Goal: Task Accomplishment & Management: Complete application form

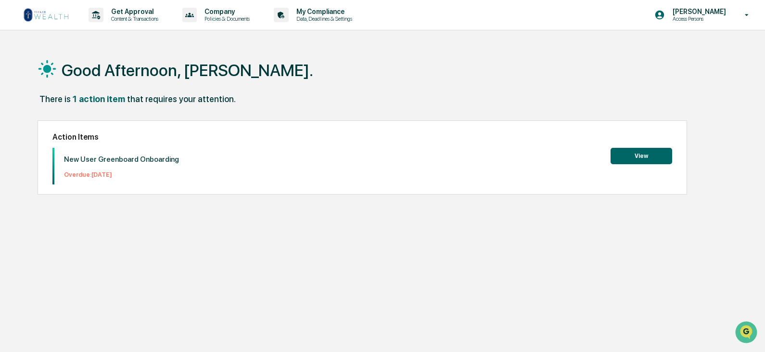
click at [626, 152] on button "View" at bounding box center [642, 156] width 62 height 16
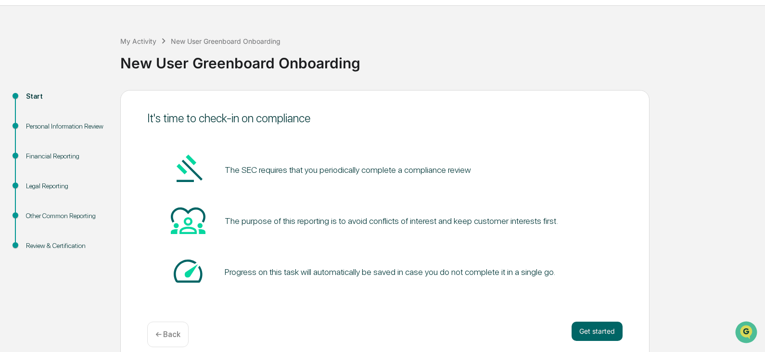
scroll to position [36, 0]
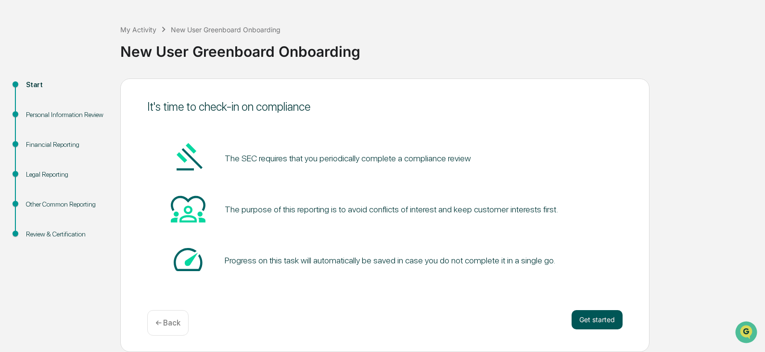
click at [593, 316] on button "Get started" at bounding box center [597, 319] width 51 height 19
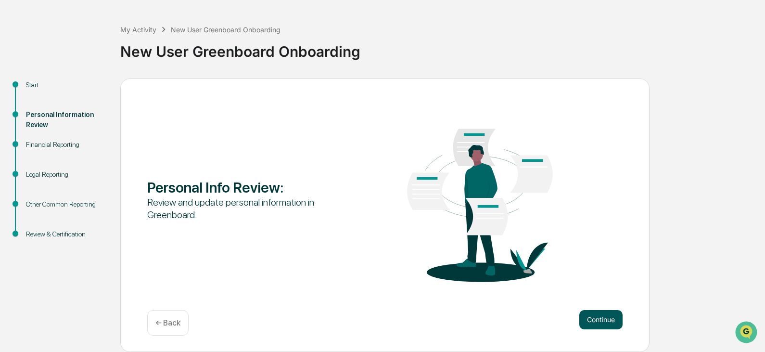
click at [589, 318] on button "Continue" at bounding box center [600, 319] width 43 height 19
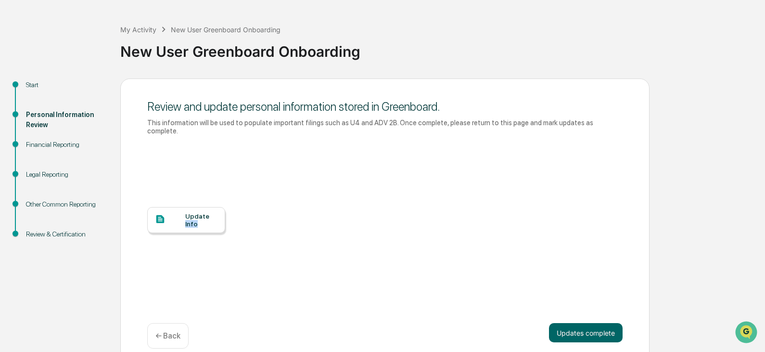
click at [211, 212] on div "Update Info" at bounding box center [201, 219] width 32 height 15
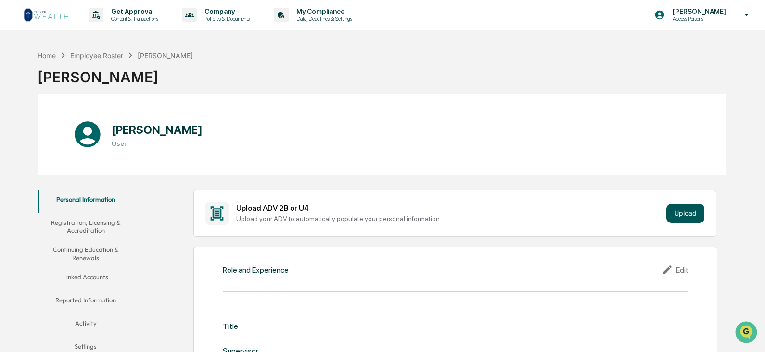
click at [688, 210] on button "Upload" at bounding box center [685, 213] width 38 height 19
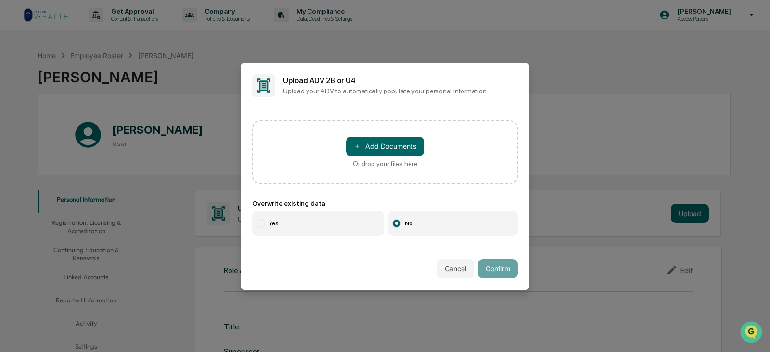
click at [392, 219] on div at bounding box center [396, 223] width 9 height 9
click at [452, 264] on button "Cancel" at bounding box center [455, 268] width 37 height 19
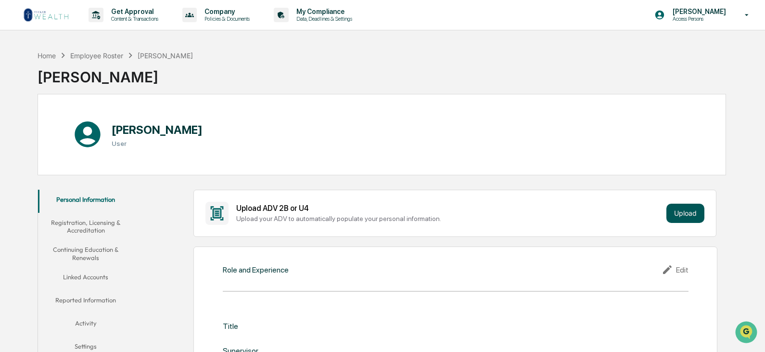
click at [690, 211] on button "Upload" at bounding box center [685, 213] width 38 height 19
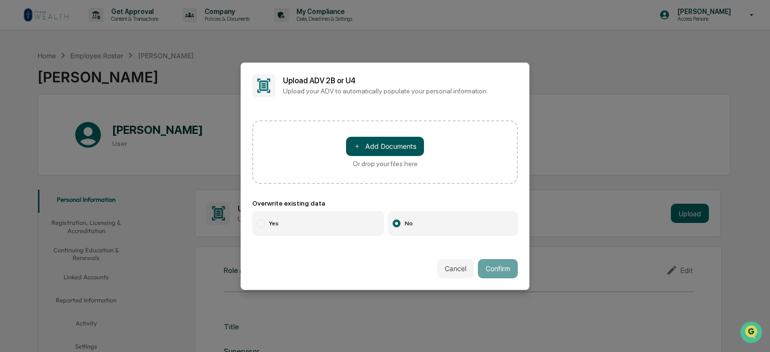
click at [387, 141] on button "＋ Add Documents" at bounding box center [385, 146] width 78 height 19
click at [450, 267] on button "Cancel" at bounding box center [455, 268] width 37 height 19
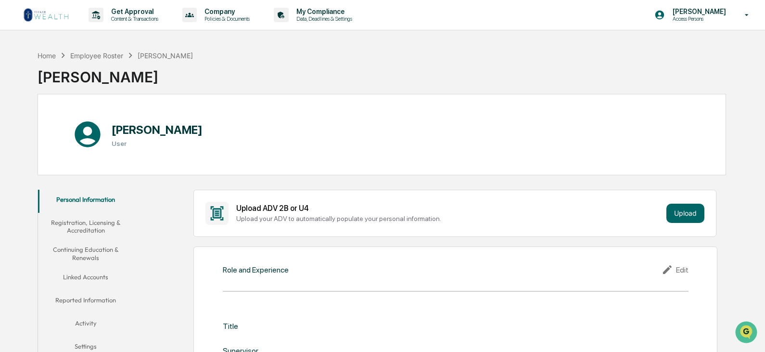
click at [87, 195] on button "Personal Information" at bounding box center [86, 201] width 96 height 23
click at [86, 223] on button "Registration, Licensing & Accreditation" at bounding box center [86, 226] width 96 height 27
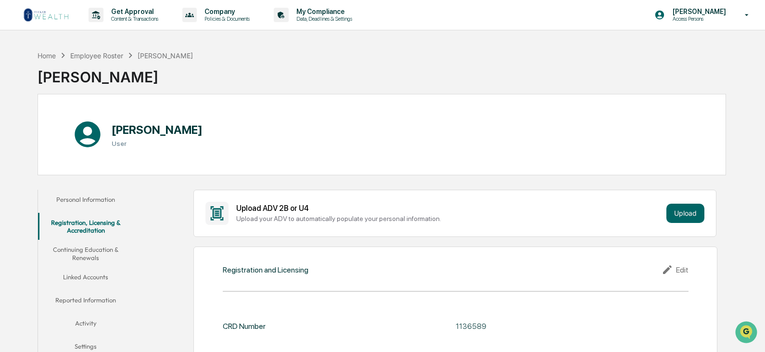
click at [99, 251] on button "Continuing Education & Renewals" at bounding box center [86, 253] width 96 height 27
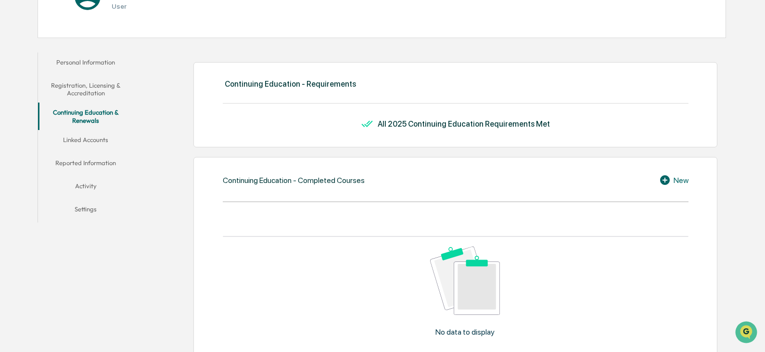
scroll to position [144, 0]
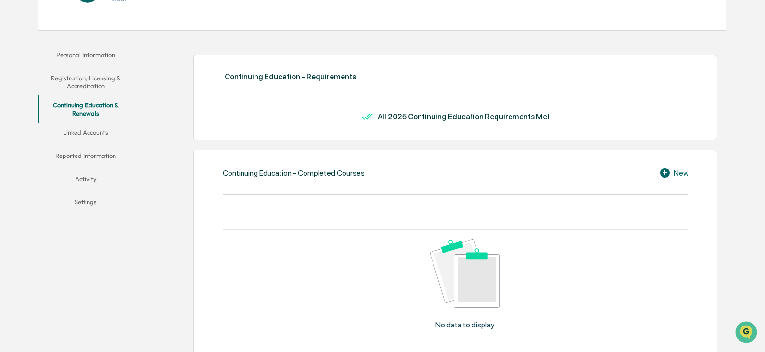
click at [94, 132] on button "Linked Accounts" at bounding box center [86, 134] width 96 height 23
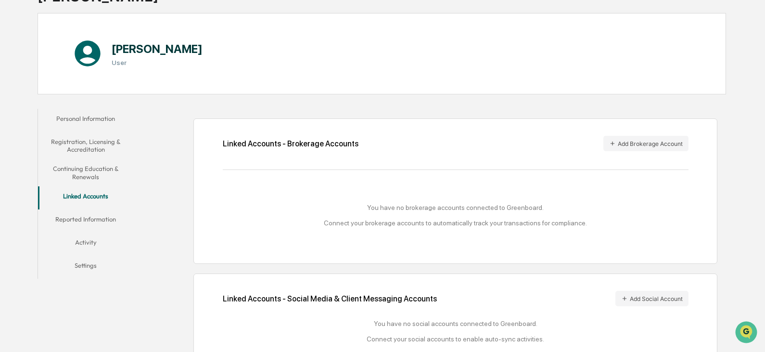
scroll to position [104, 0]
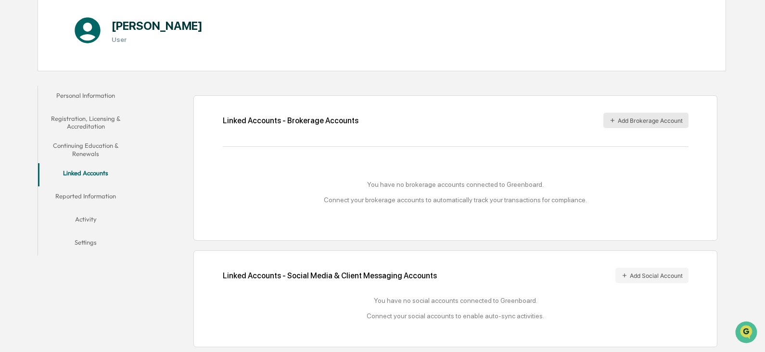
click at [630, 115] on button "Add Brokerage Account" at bounding box center [645, 120] width 85 height 15
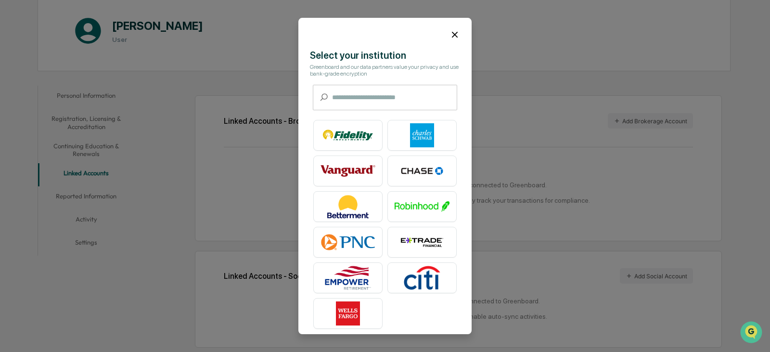
click at [449, 32] on icon at bounding box center [454, 34] width 11 height 11
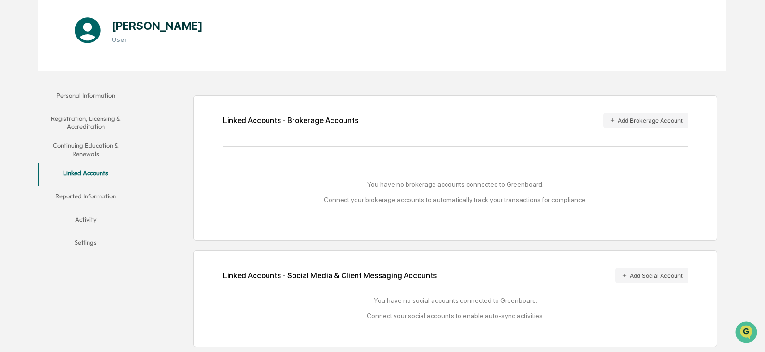
click at [93, 194] on button "Reported Information" at bounding box center [86, 197] width 96 height 23
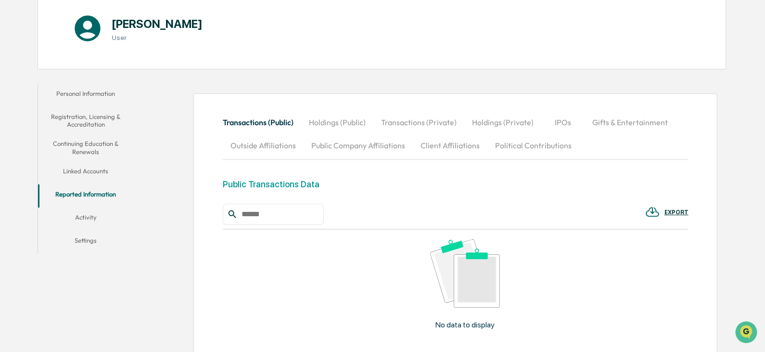
scroll to position [154, 0]
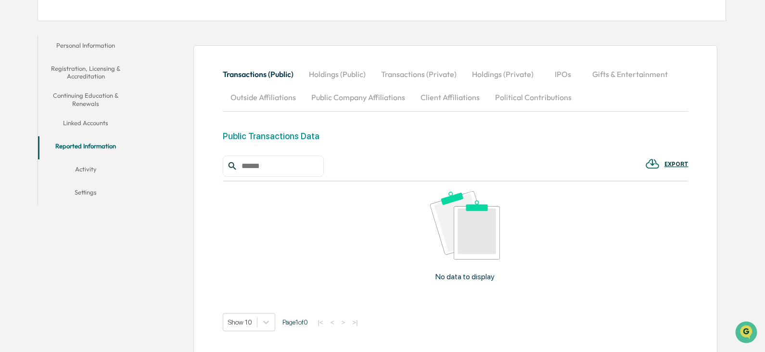
click at [86, 168] on button "Activity" at bounding box center [86, 170] width 96 height 23
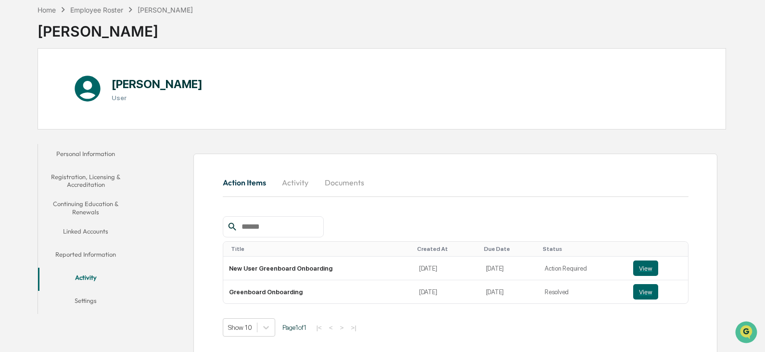
scroll to position [53, 0]
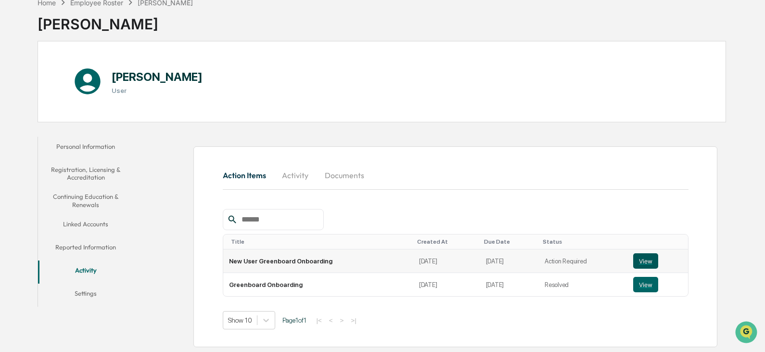
click at [641, 256] on button "View" at bounding box center [645, 260] width 25 height 15
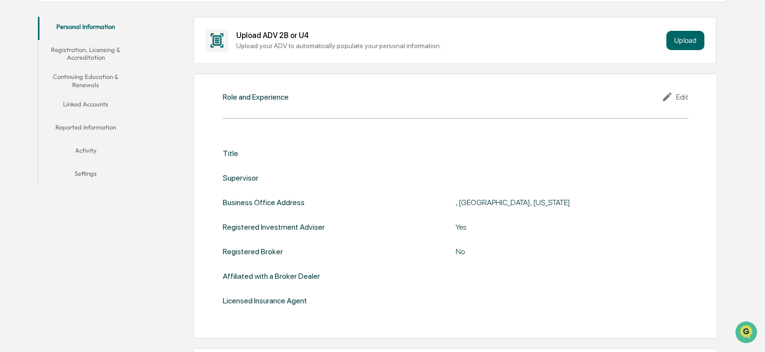
scroll to position [155, 0]
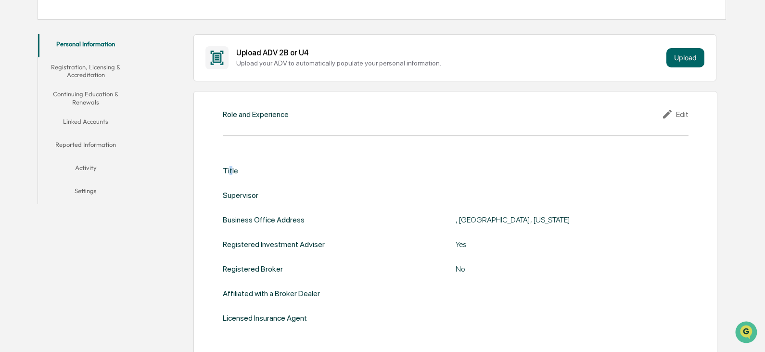
click at [230, 173] on div "Title" at bounding box center [230, 170] width 15 height 9
click at [243, 173] on div "Title" at bounding box center [456, 170] width 466 height 9
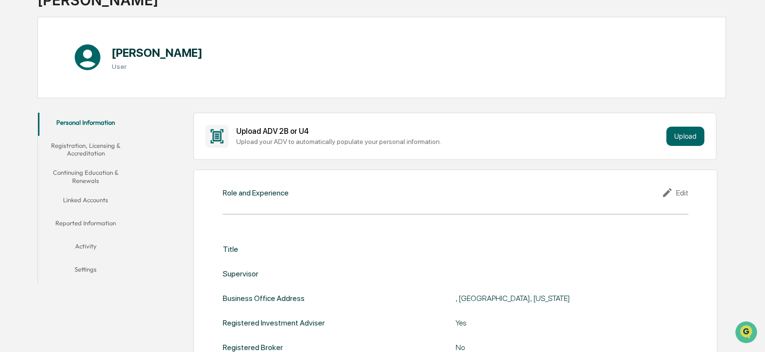
scroll to position [0, 0]
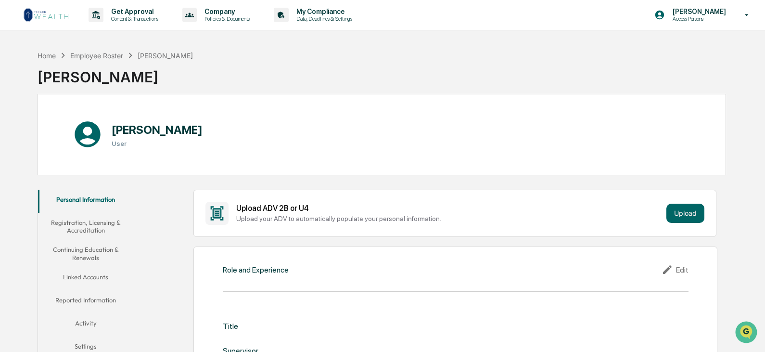
click at [97, 224] on button "Registration, Licensing & Accreditation" at bounding box center [86, 226] width 96 height 27
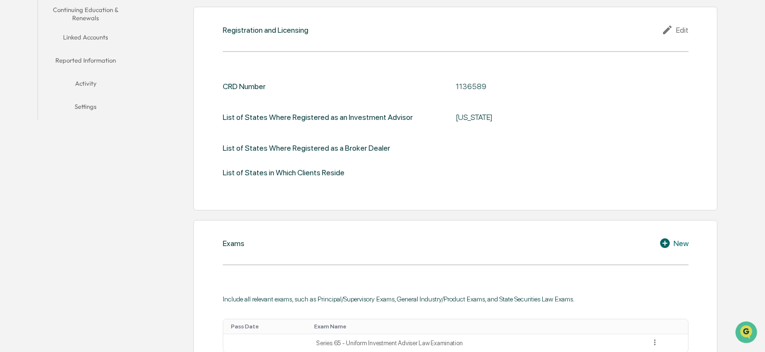
scroll to position [241, 0]
click at [347, 173] on div "List of States in Which Clients Reside" at bounding box center [456, 171] width 466 height 9
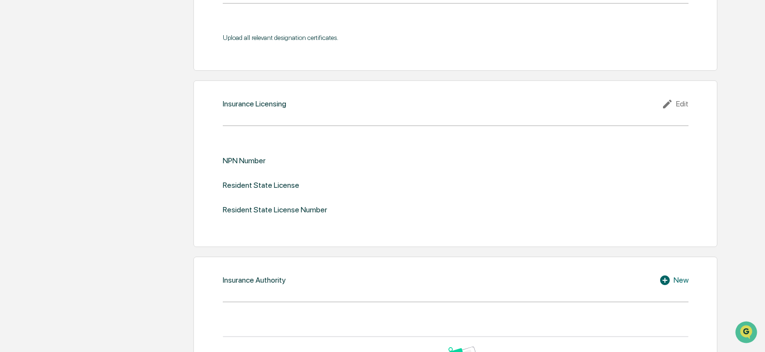
scroll to position [962, 0]
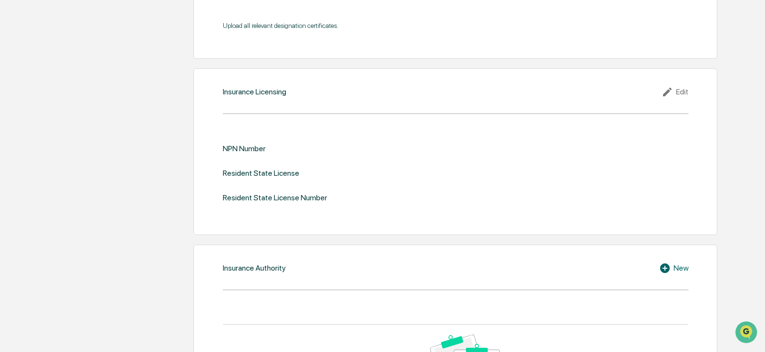
click at [684, 90] on div "Edit" at bounding box center [675, 92] width 27 height 12
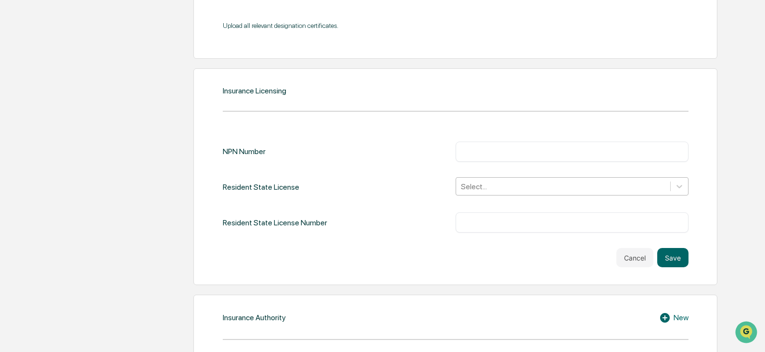
click at [489, 185] on div at bounding box center [563, 186] width 204 height 11
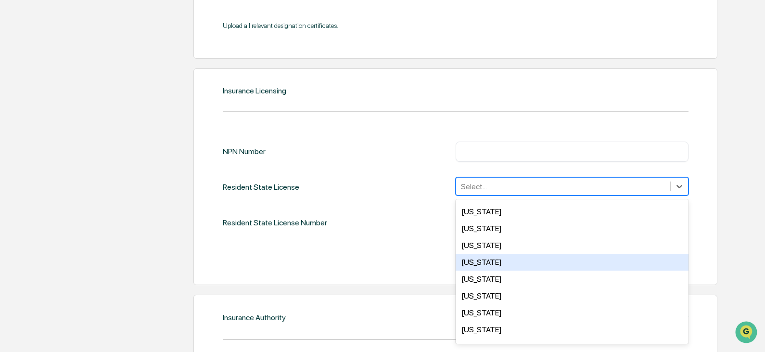
scroll to position [605, 0]
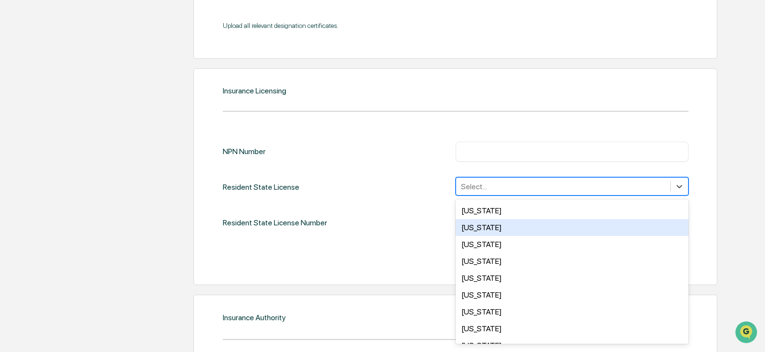
click at [503, 228] on div "Pennsylvania" at bounding box center [572, 227] width 233 height 17
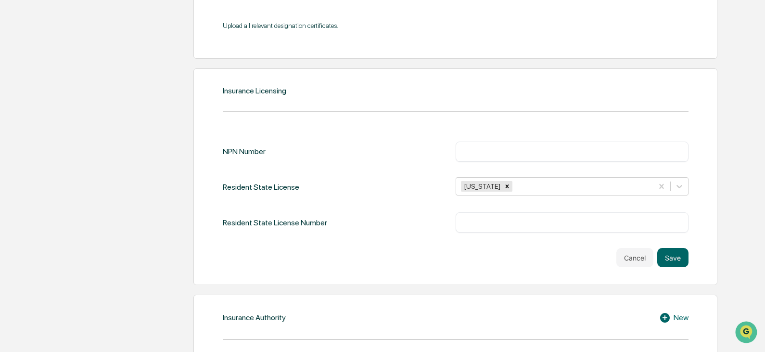
click at [311, 220] on div "Resident State License Number" at bounding box center [275, 222] width 104 height 20
click at [473, 217] on div "​" at bounding box center [572, 222] width 233 height 20
click at [471, 221] on input "text" at bounding box center [572, 222] width 218 height 10
type input "******"
click at [678, 254] on button "Save" at bounding box center [672, 257] width 31 height 19
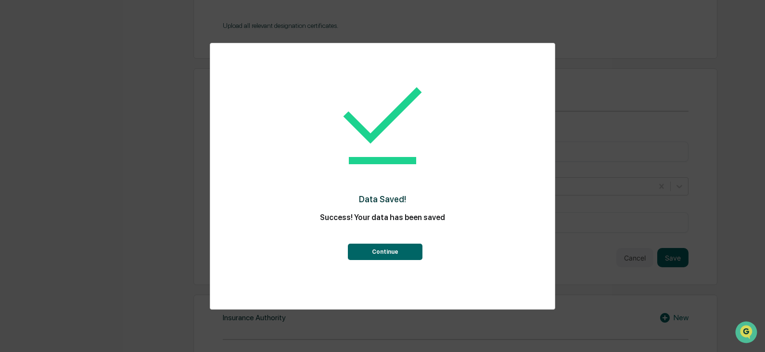
click at [393, 249] on button "Continue" at bounding box center [385, 251] width 75 height 16
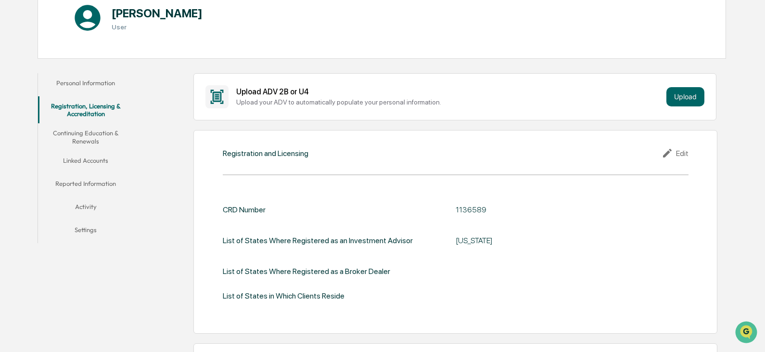
scroll to position [61, 0]
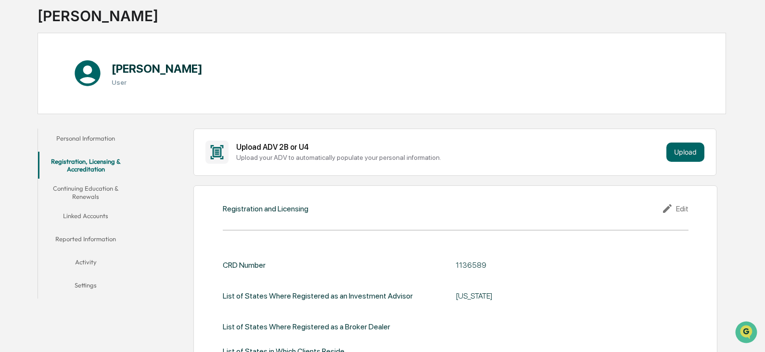
click at [79, 187] on button "Continuing Education & Renewals" at bounding box center [86, 192] width 96 height 27
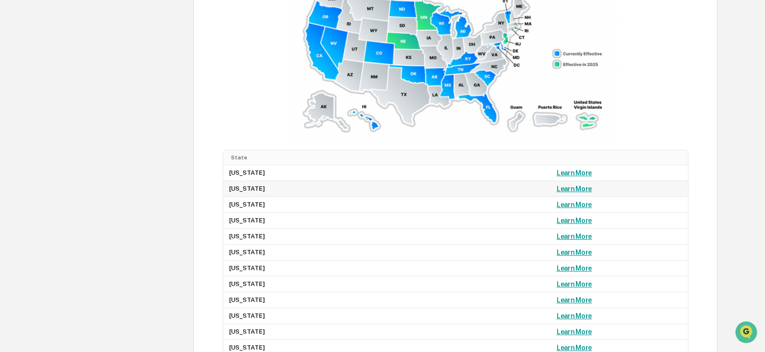
scroll to position [687, 0]
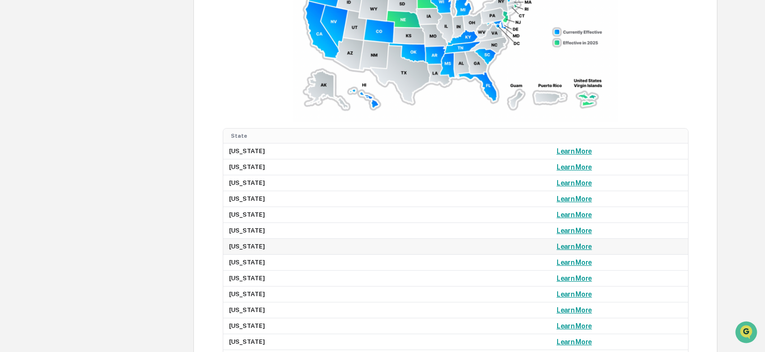
click at [557, 244] on link "Learn More" at bounding box center [574, 247] width 35 height 8
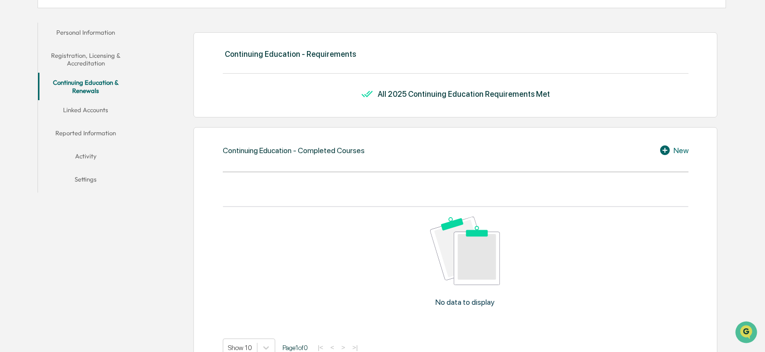
scroll to position [144, 0]
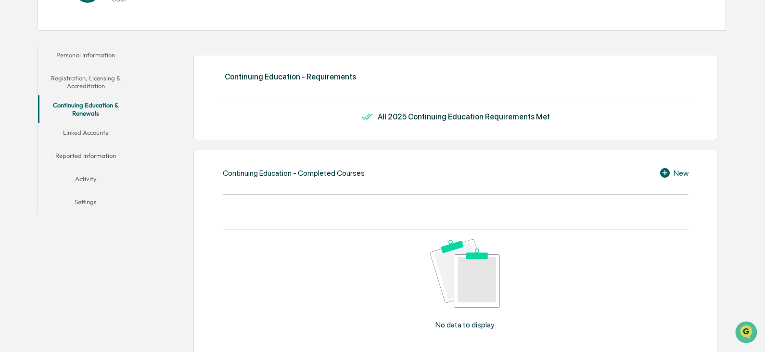
click at [95, 129] on button "Linked Accounts" at bounding box center [86, 134] width 96 height 23
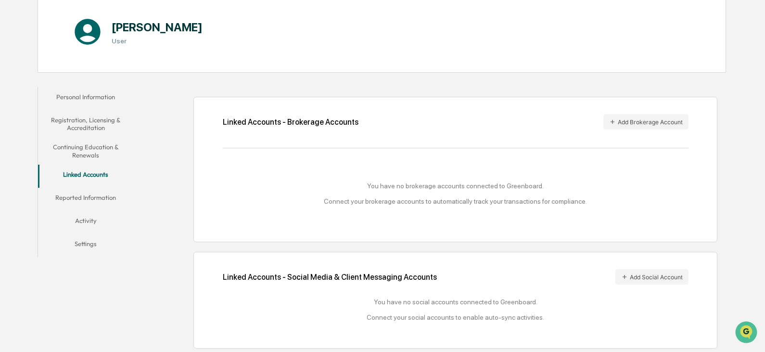
scroll to position [104, 0]
click at [86, 195] on button "Reported Information" at bounding box center [86, 197] width 96 height 23
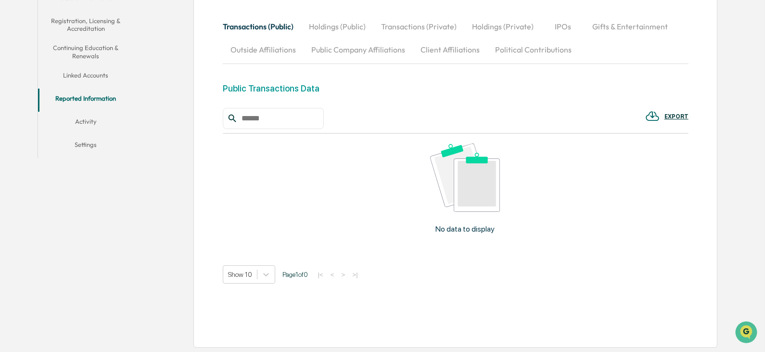
scroll to position [202, 0]
click at [78, 119] on button "Activity" at bounding box center [86, 122] width 96 height 23
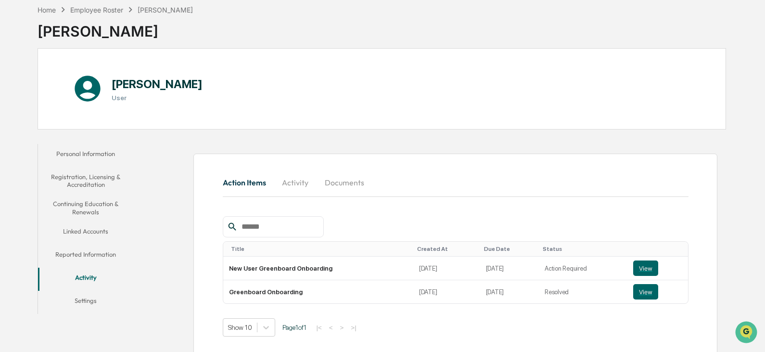
scroll to position [53, 0]
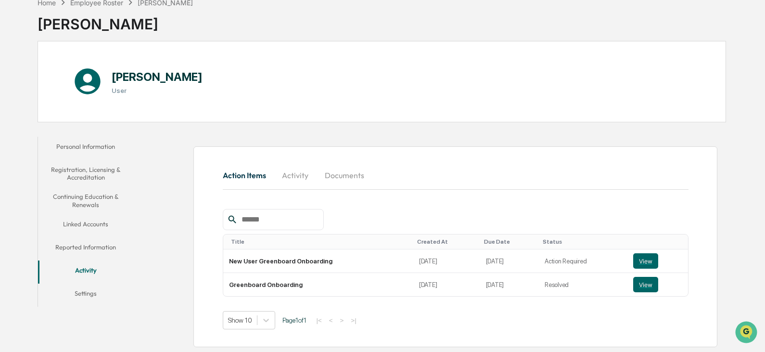
click at [93, 290] on button "Settings" at bounding box center [86, 294] width 96 height 23
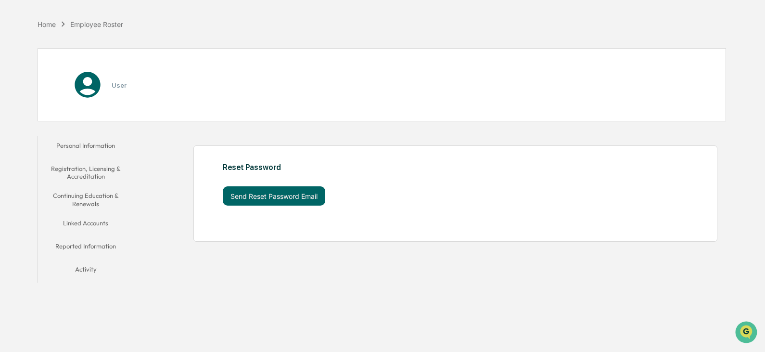
scroll to position [46, 0]
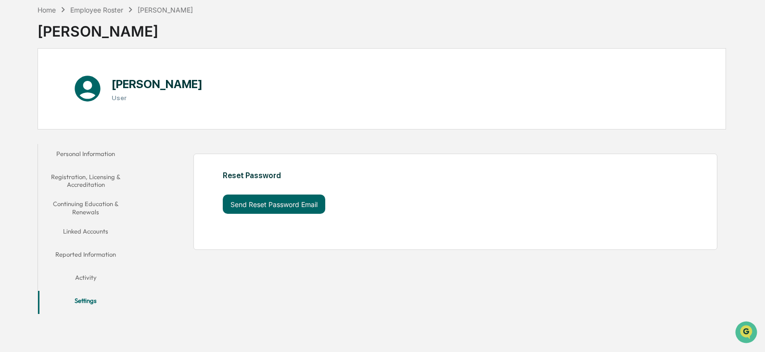
click at [84, 275] on button "Activity" at bounding box center [86, 279] width 96 height 23
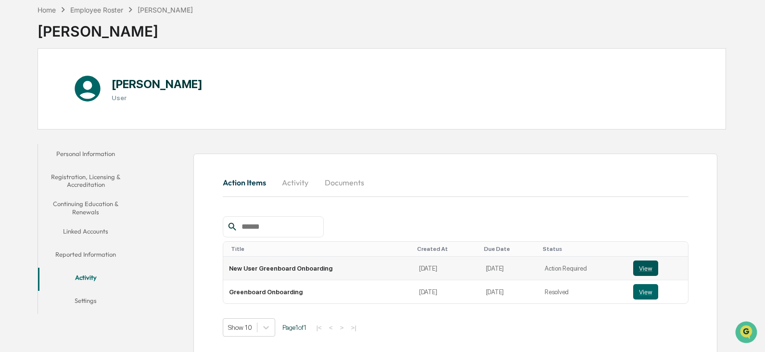
click at [640, 262] on button "View" at bounding box center [645, 267] width 25 height 15
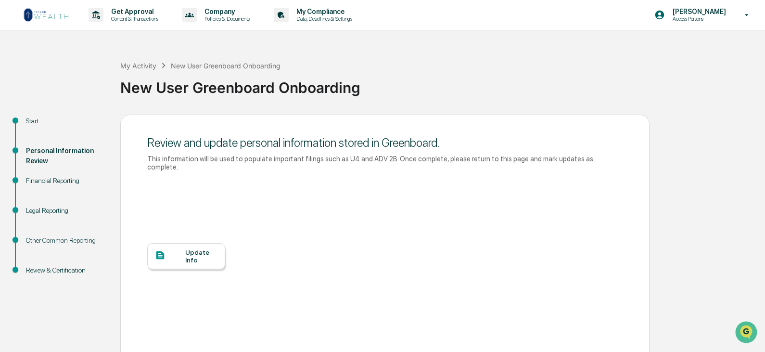
click at [39, 152] on div "Personal Information Review" at bounding box center [65, 156] width 79 height 20
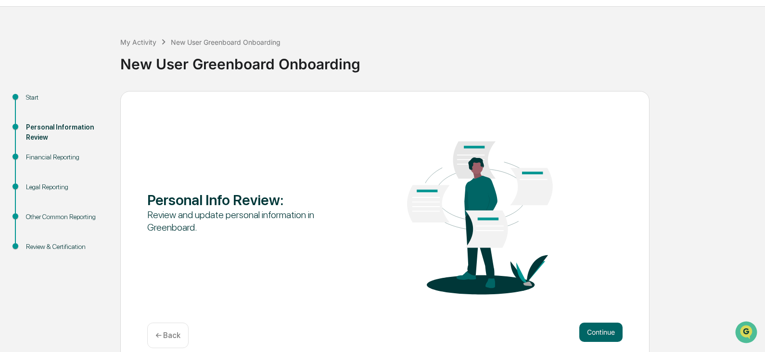
scroll to position [36, 0]
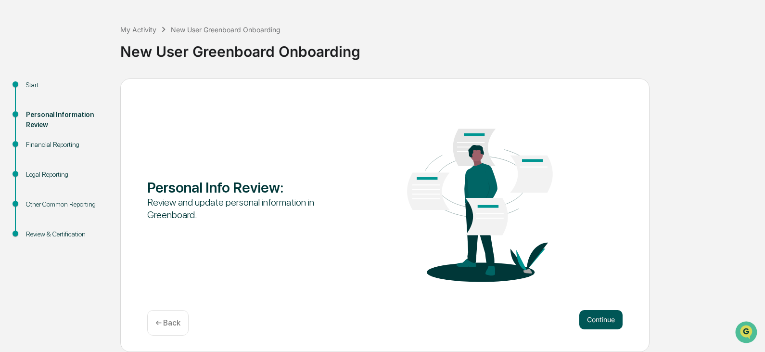
click at [612, 317] on button "Continue" at bounding box center [600, 319] width 43 height 19
